Goal: Task Accomplishment & Management: Use online tool/utility

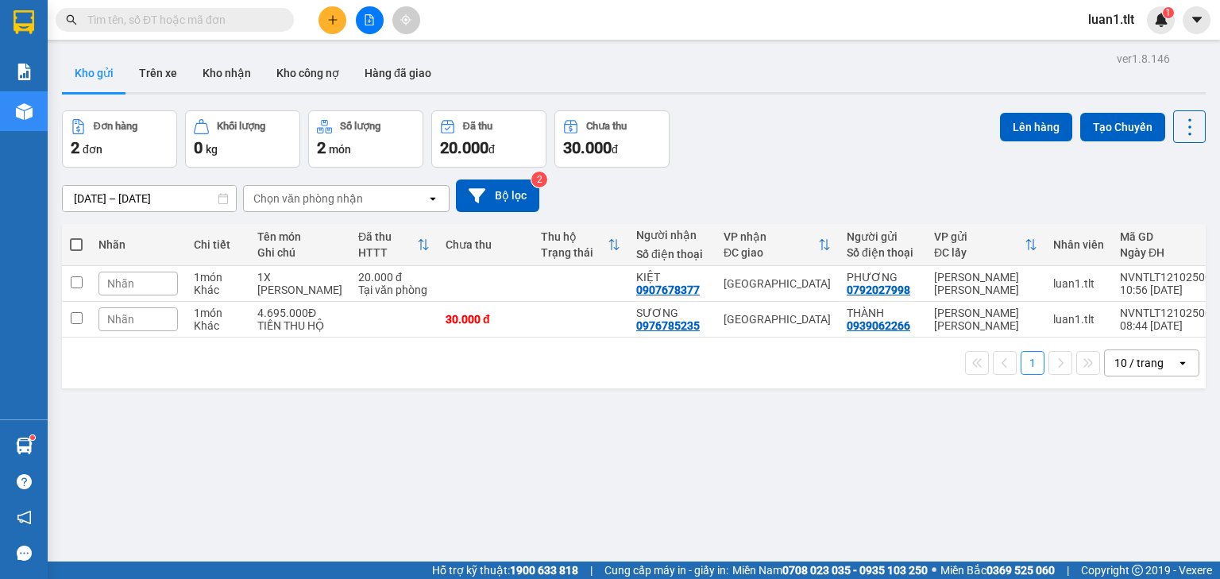
click at [260, 29] on span at bounding box center [175, 20] width 238 height 24
click at [232, 19] on input "text" at bounding box center [180, 19] width 187 height 17
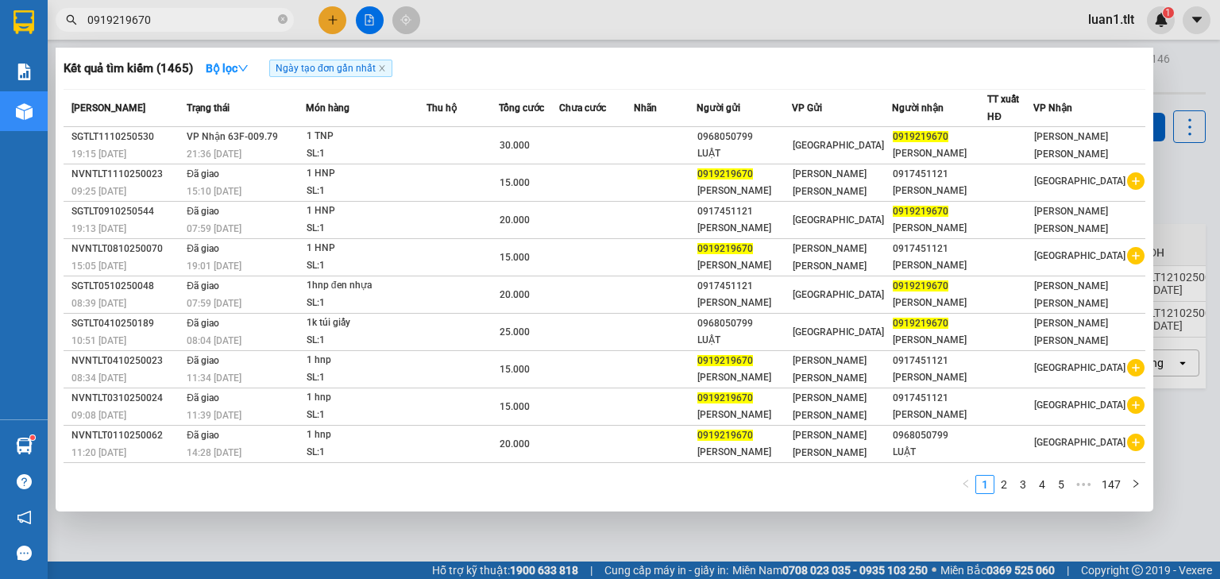
type input "0919219670"
click at [284, 22] on icon "close-circle" at bounding box center [283, 19] width 10 height 10
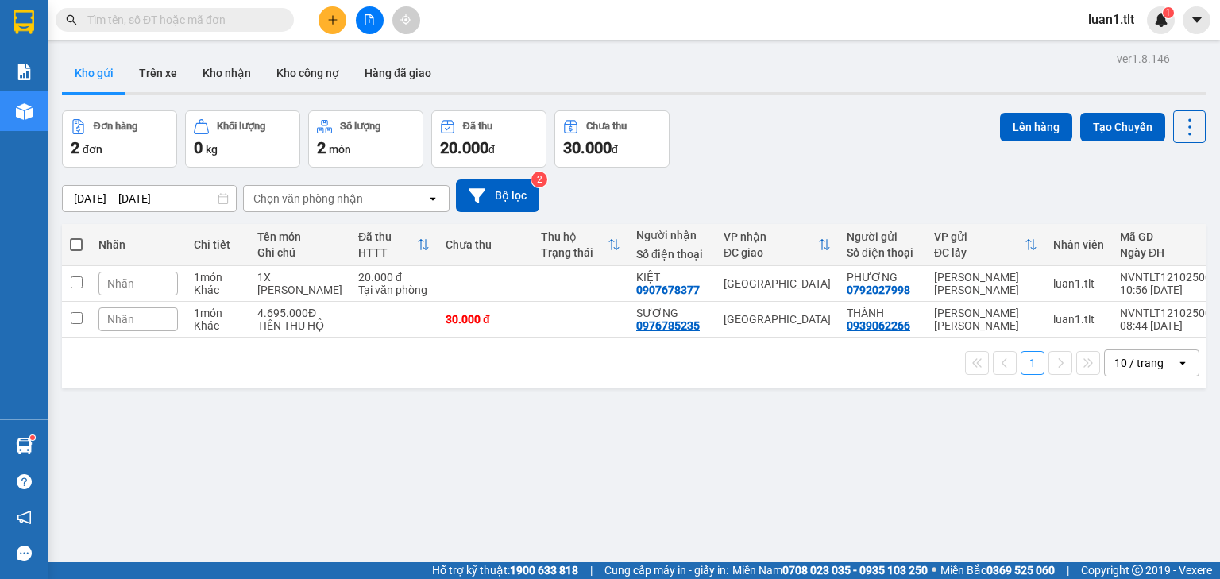
click at [259, 21] on input "text" at bounding box center [180, 19] width 187 height 17
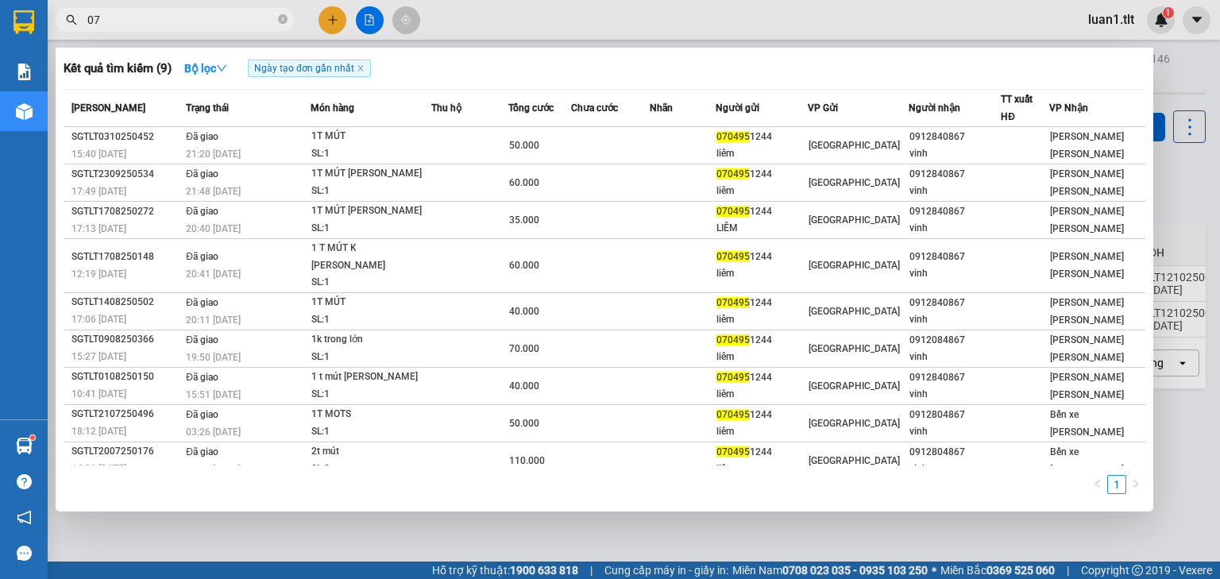
type input "0"
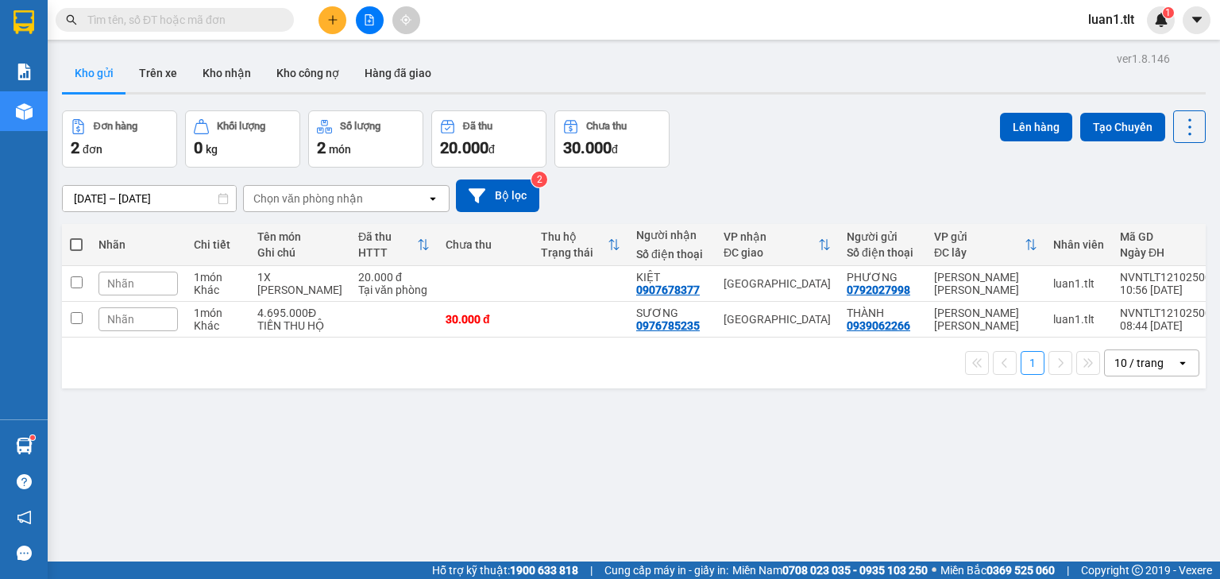
click at [177, 21] on input "text" at bounding box center [180, 19] width 187 height 17
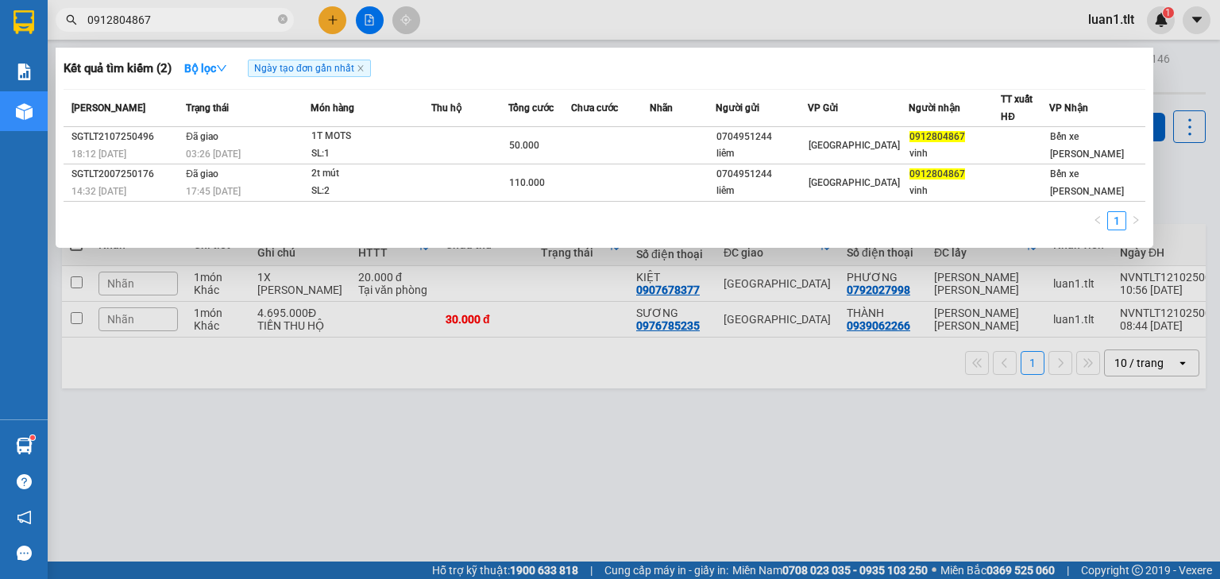
type input "0912804867"
drag, startPoint x: 281, startPoint y: 16, endPoint x: 260, endPoint y: 25, distance: 23.2
click at [281, 17] on icon "close-circle" at bounding box center [283, 19] width 10 height 10
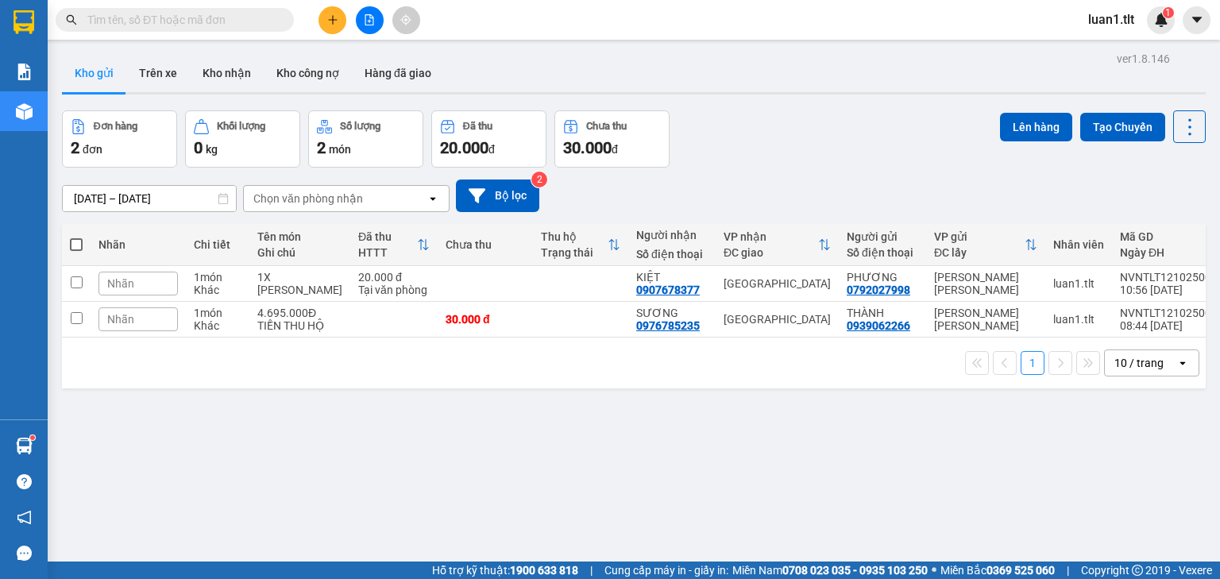
click at [241, 25] on input "text" at bounding box center [180, 19] width 187 height 17
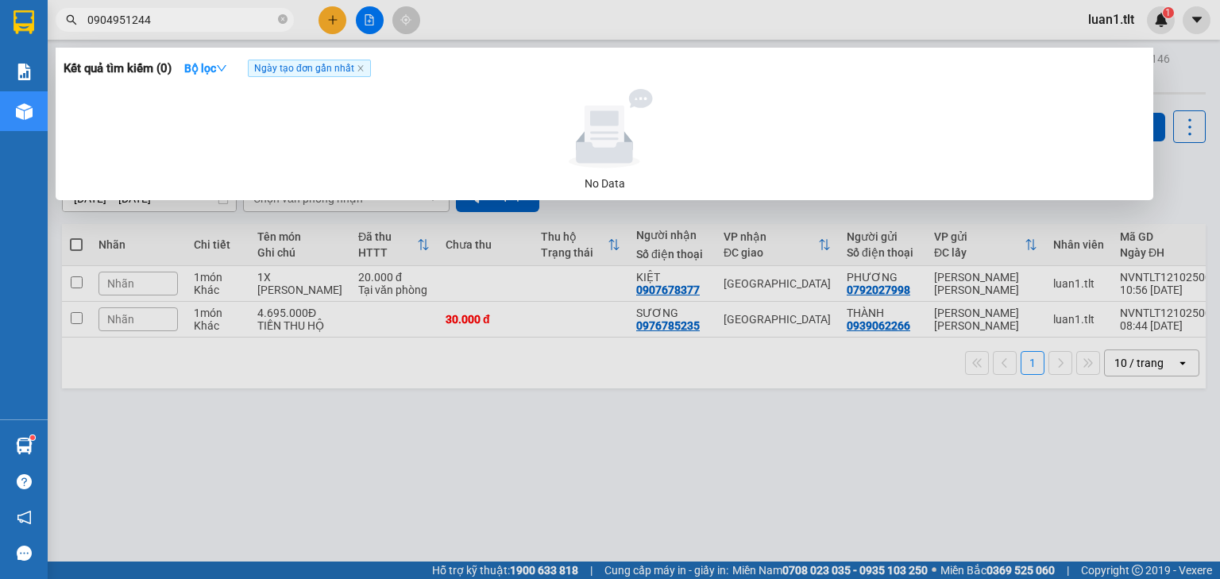
type input "0904951244"
